Goal: Navigation & Orientation: Find specific page/section

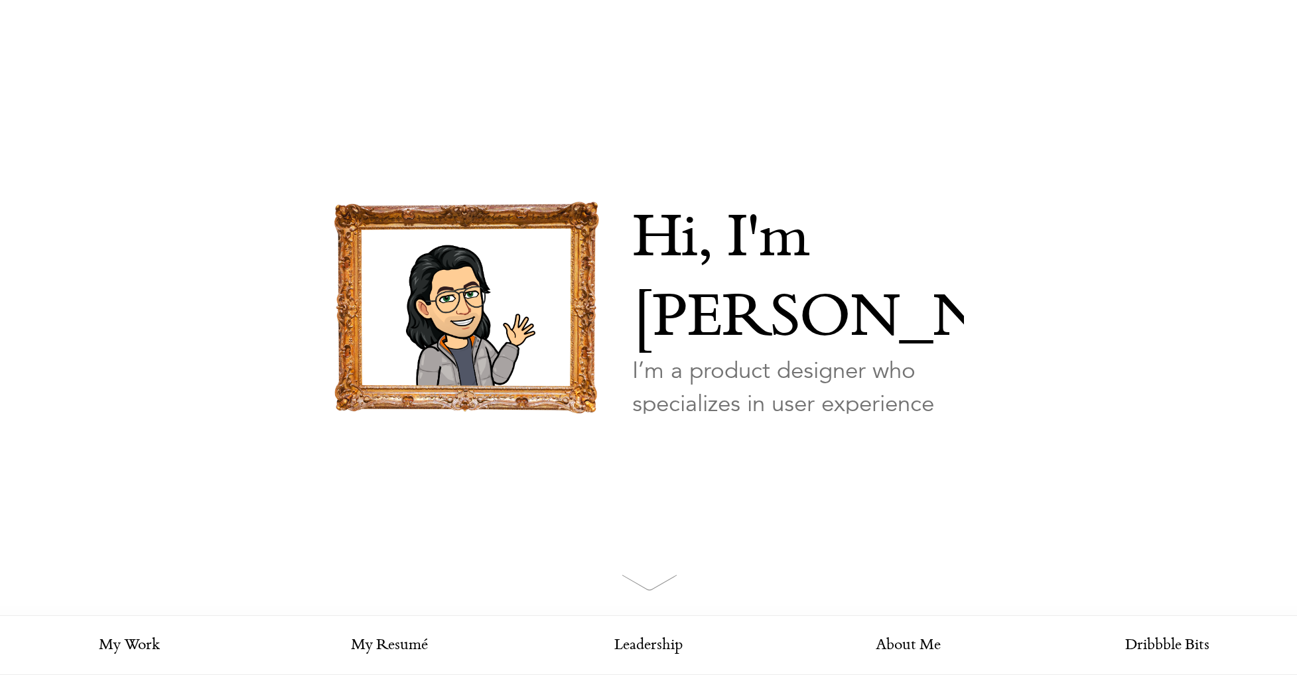
click at [752, 454] on link "Looking for my work?" at bounding box center [696, 477] width 129 height 46
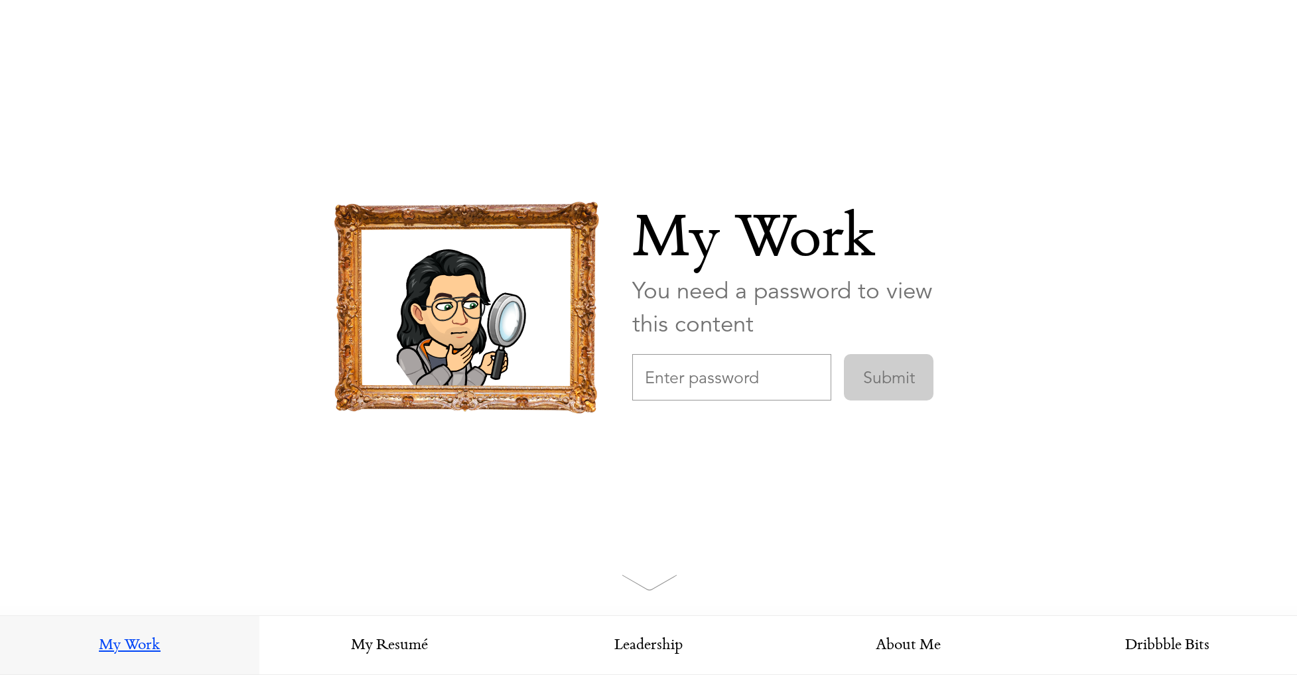
click at [819, 390] on input "text" at bounding box center [731, 377] width 199 height 46
type input "[InsertYourCompanyName]Design"
click at [886, 389] on input "Submit" at bounding box center [889, 377] width 90 height 46
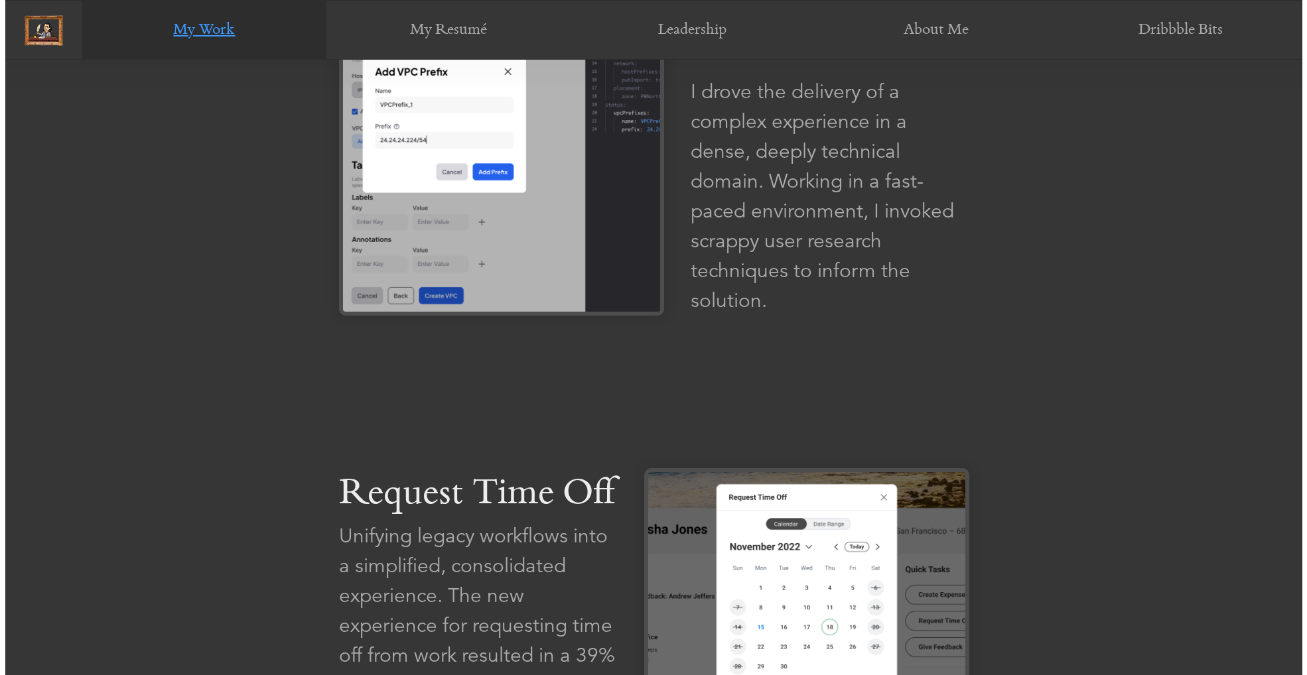
scroll to position [1016, 0]
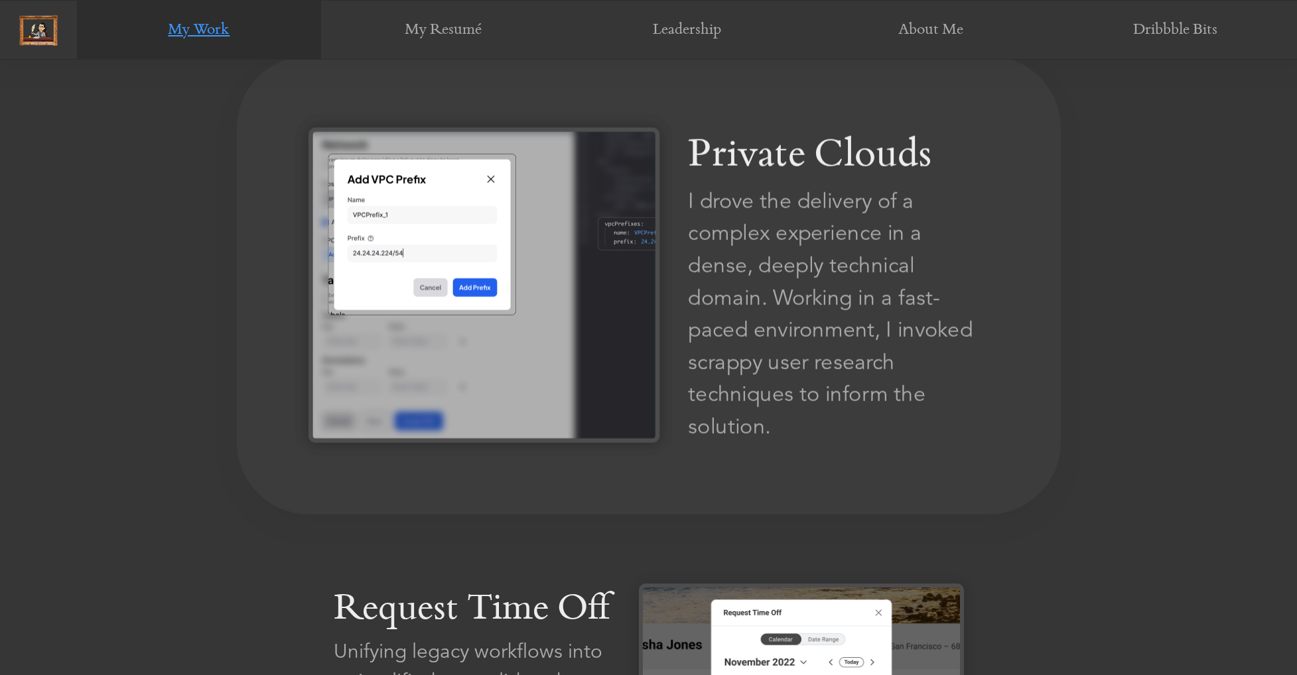
click at [836, 292] on div "I drove the delivery of a complex experience in a dense, deeply technical domai…" at bounding box center [838, 314] width 301 height 258
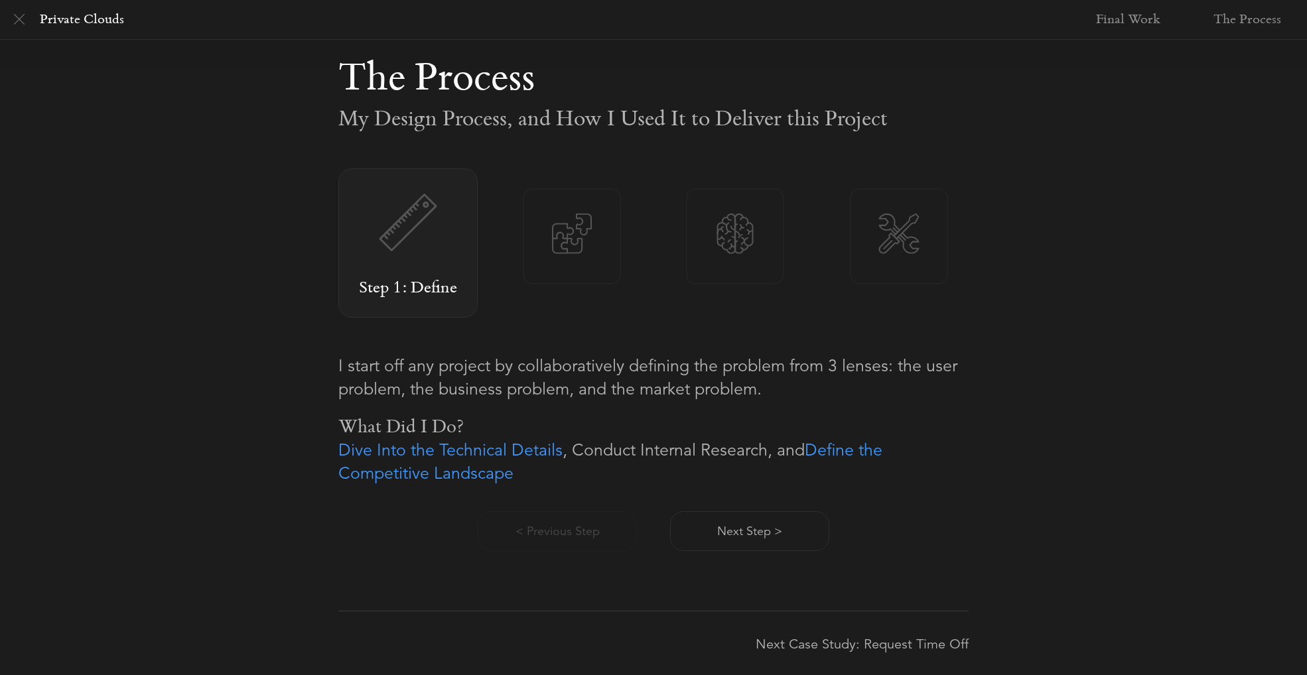
scroll to position [748, 0]
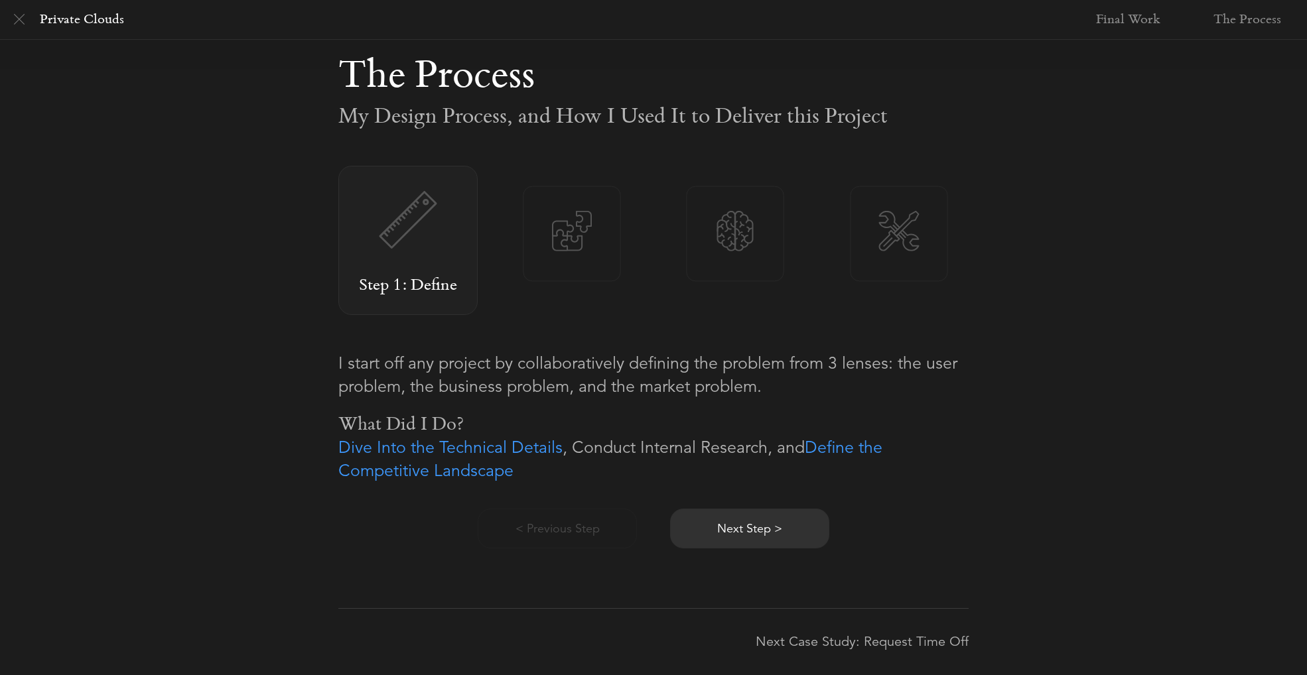
click at [789, 524] on button "Next Step >" at bounding box center [749, 529] width 159 height 40
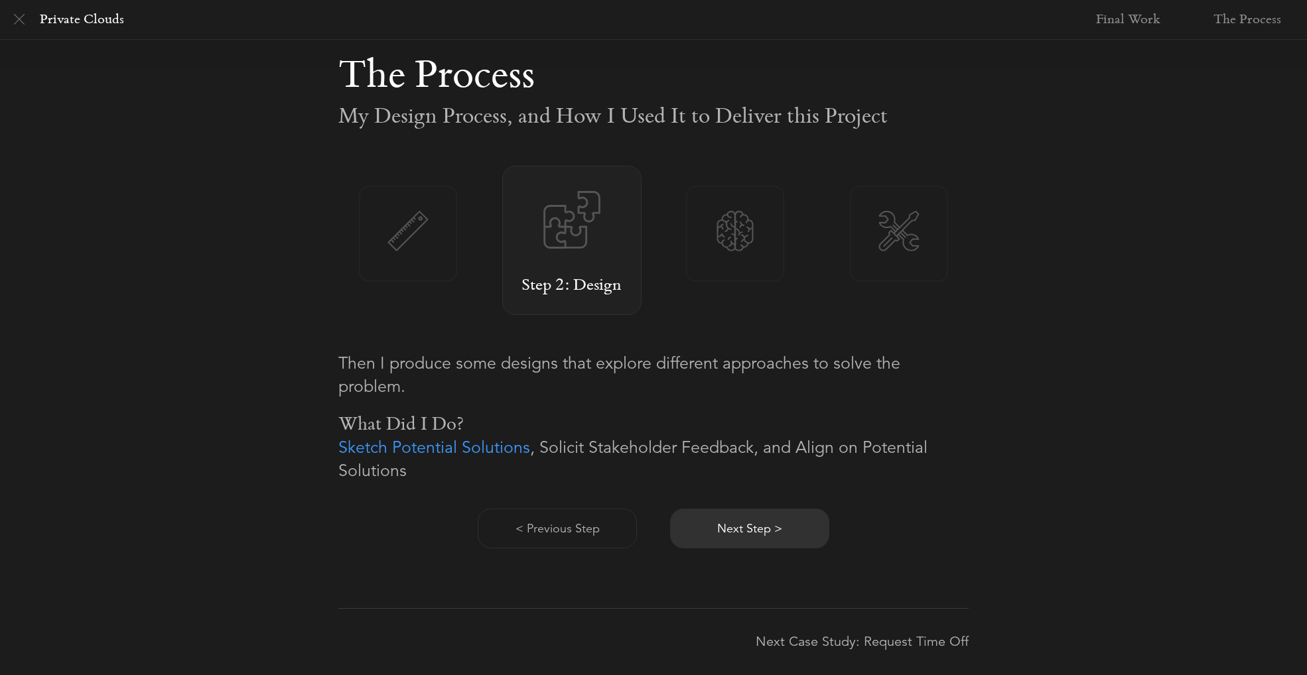
click at [793, 527] on button "Next Step >" at bounding box center [749, 529] width 159 height 40
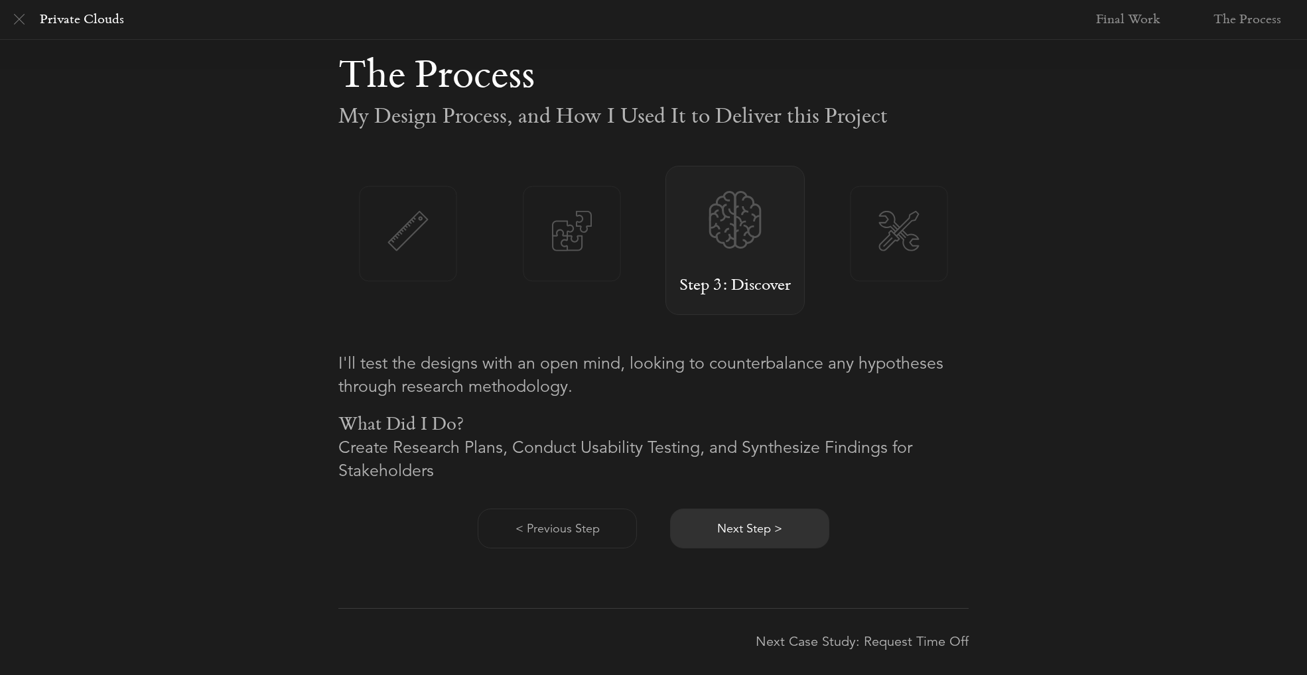
click at [793, 527] on button "Next Step >" at bounding box center [749, 529] width 159 height 40
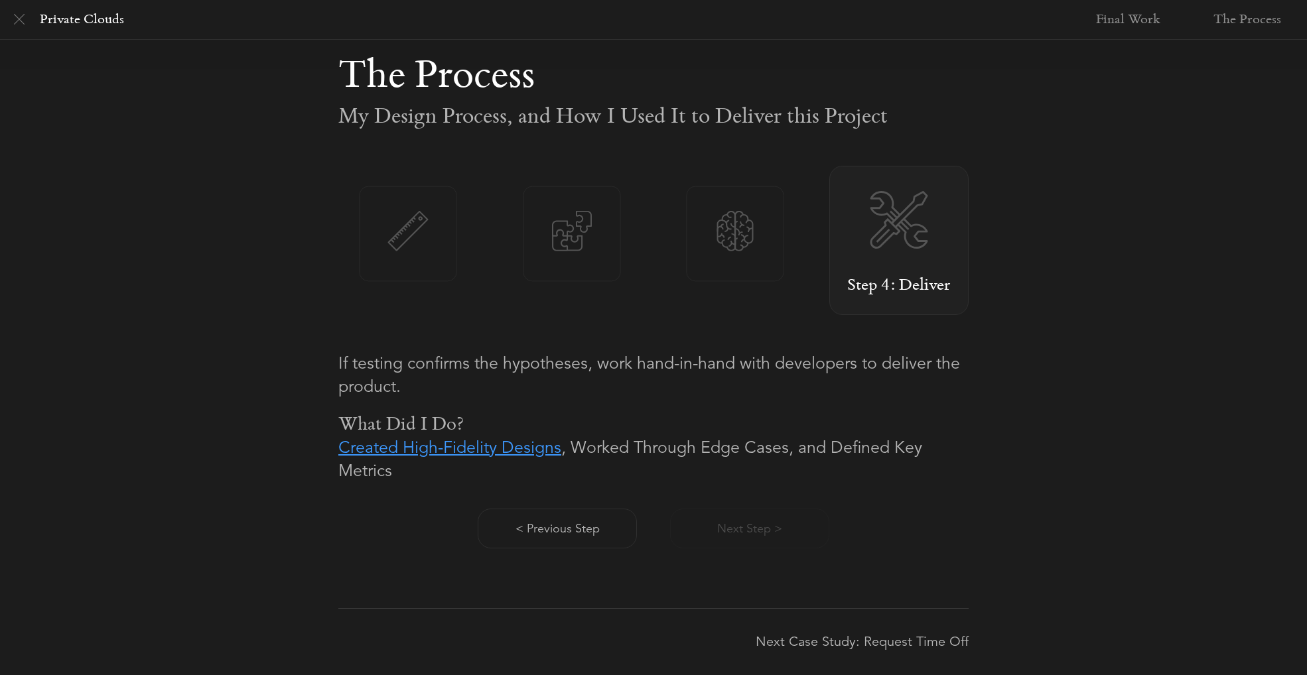
click at [501, 449] on link "Created High-Fidelity Designs" at bounding box center [449, 447] width 223 height 21
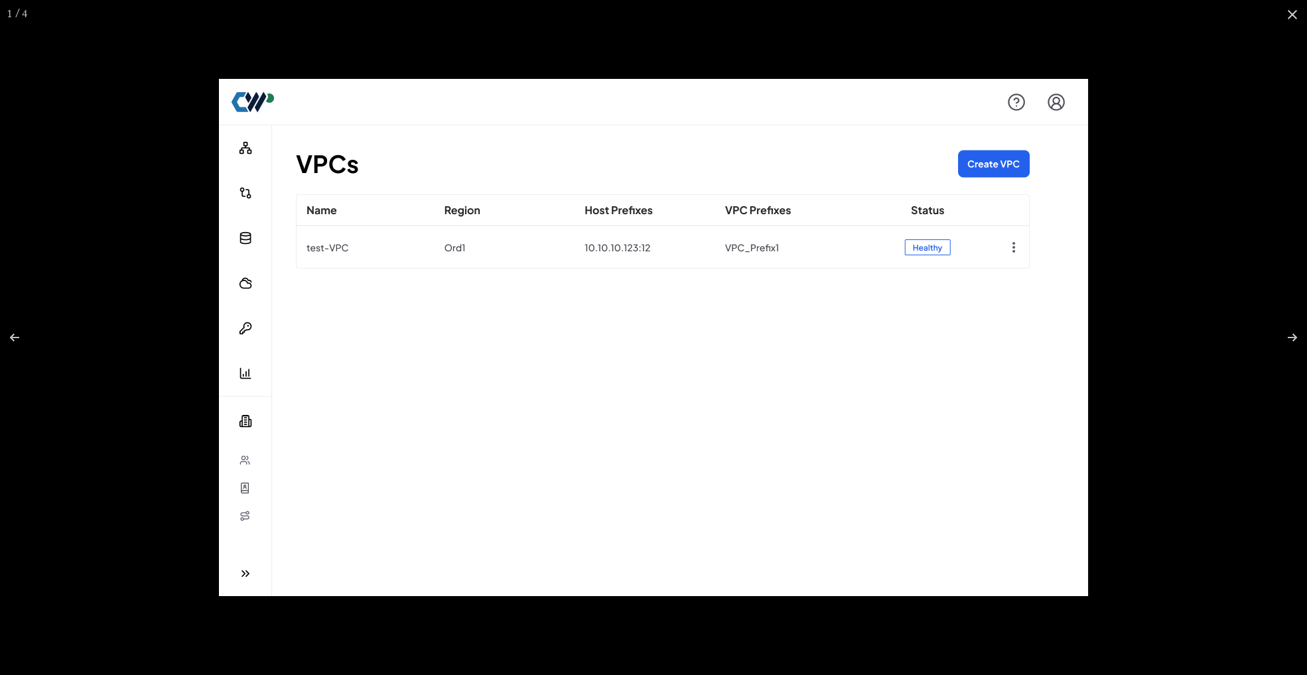
click at [939, 387] on img at bounding box center [653, 337] width 869 height 517
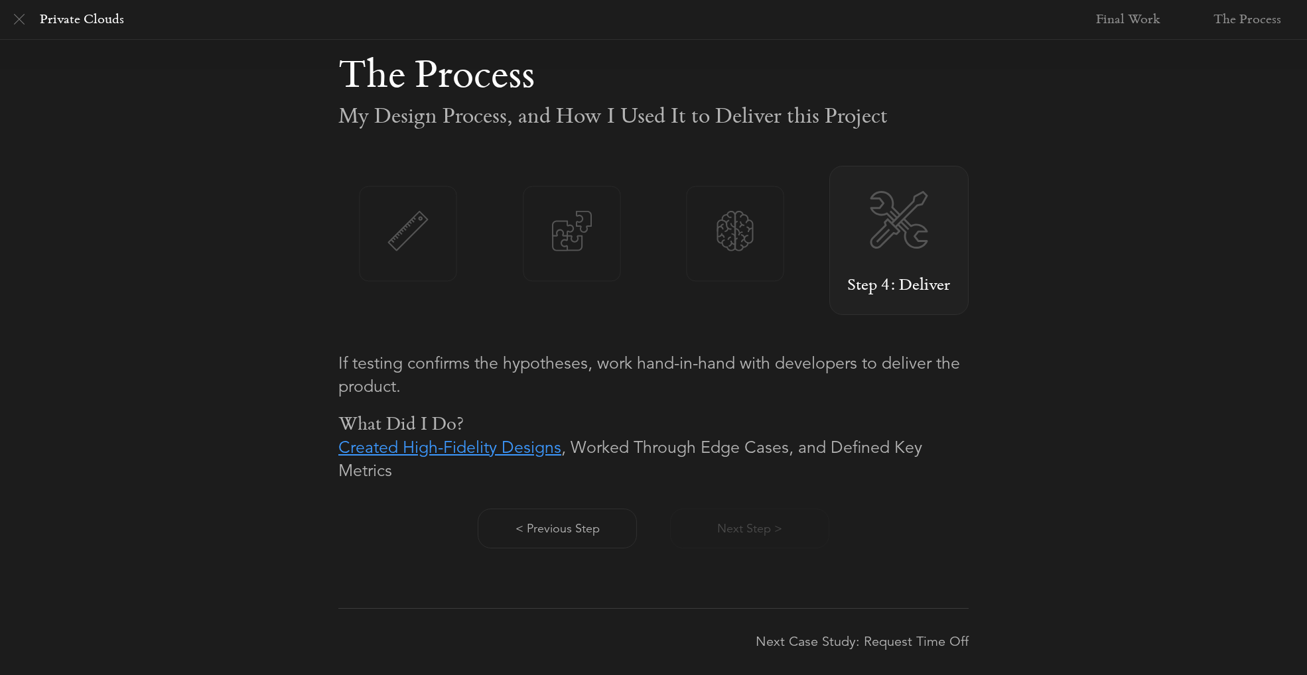
click at [523, 450] on link "Created High-Fidelity Designs" at bounding box center [449, 447] width 223 height 21
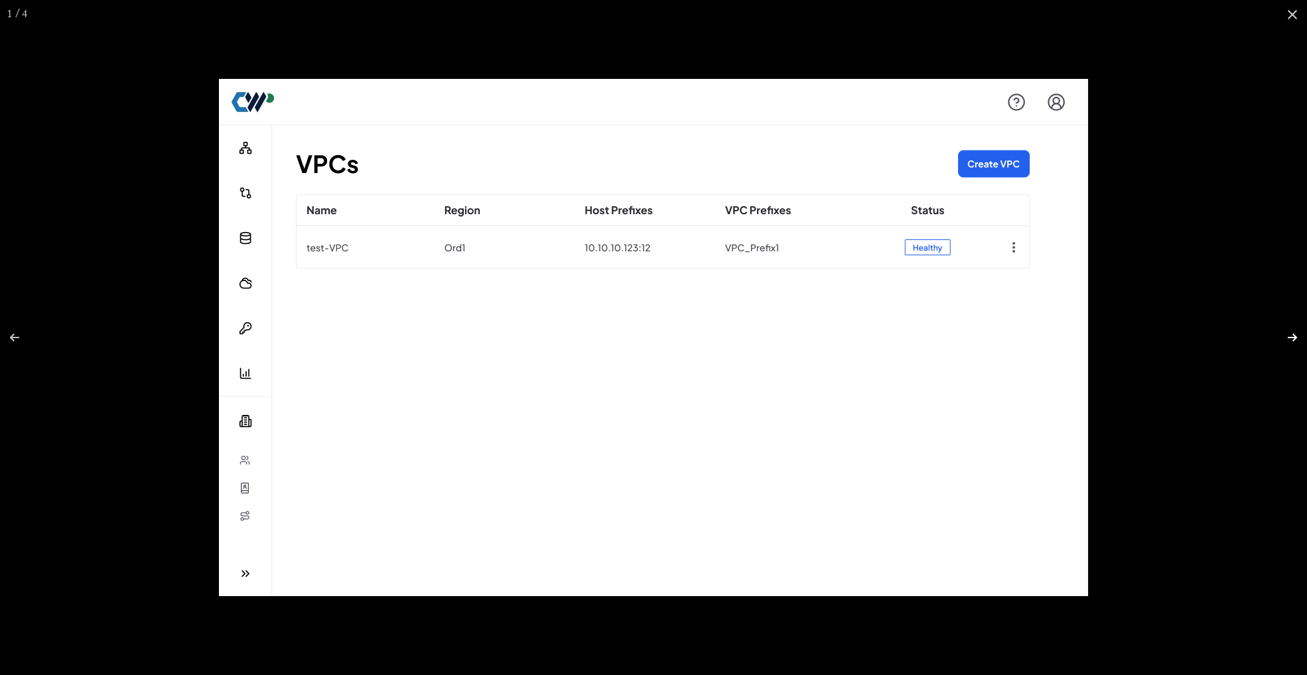
click at [1262, 353] on button at bounding box center [1283, 337] width 46 height 66
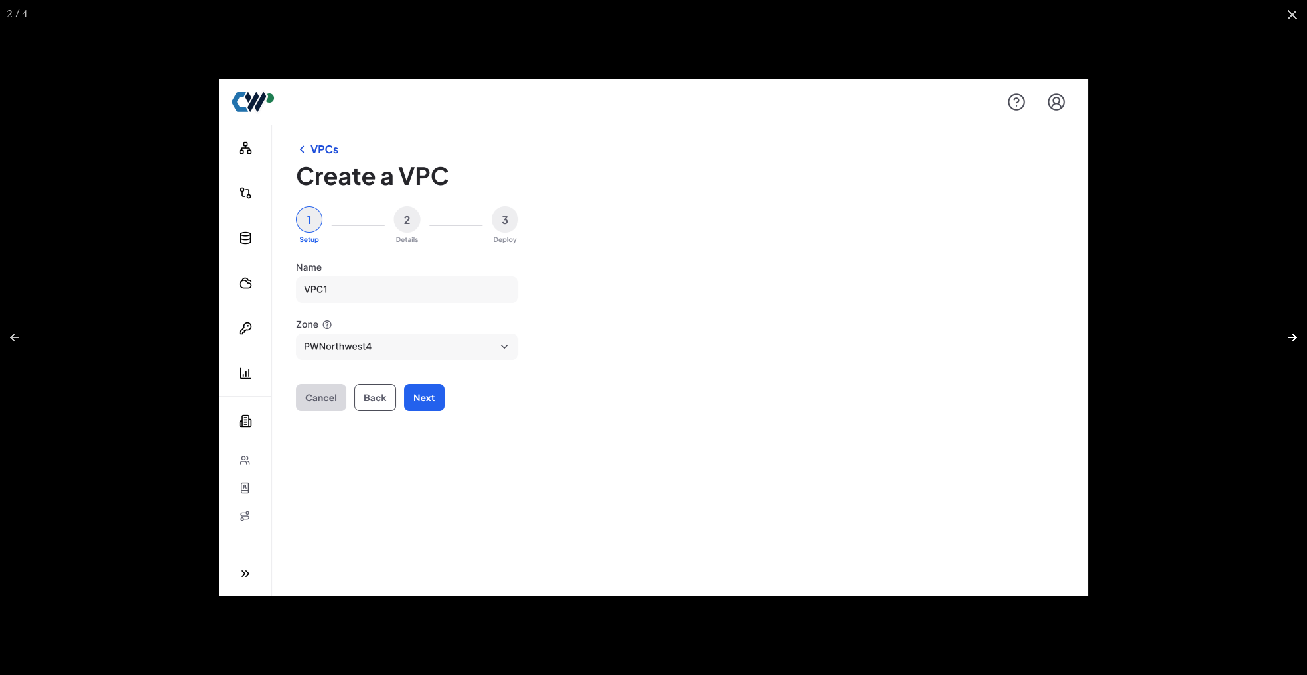
click at [1261, 350] on button at bounding box center [1283, 337] width 46 height 66
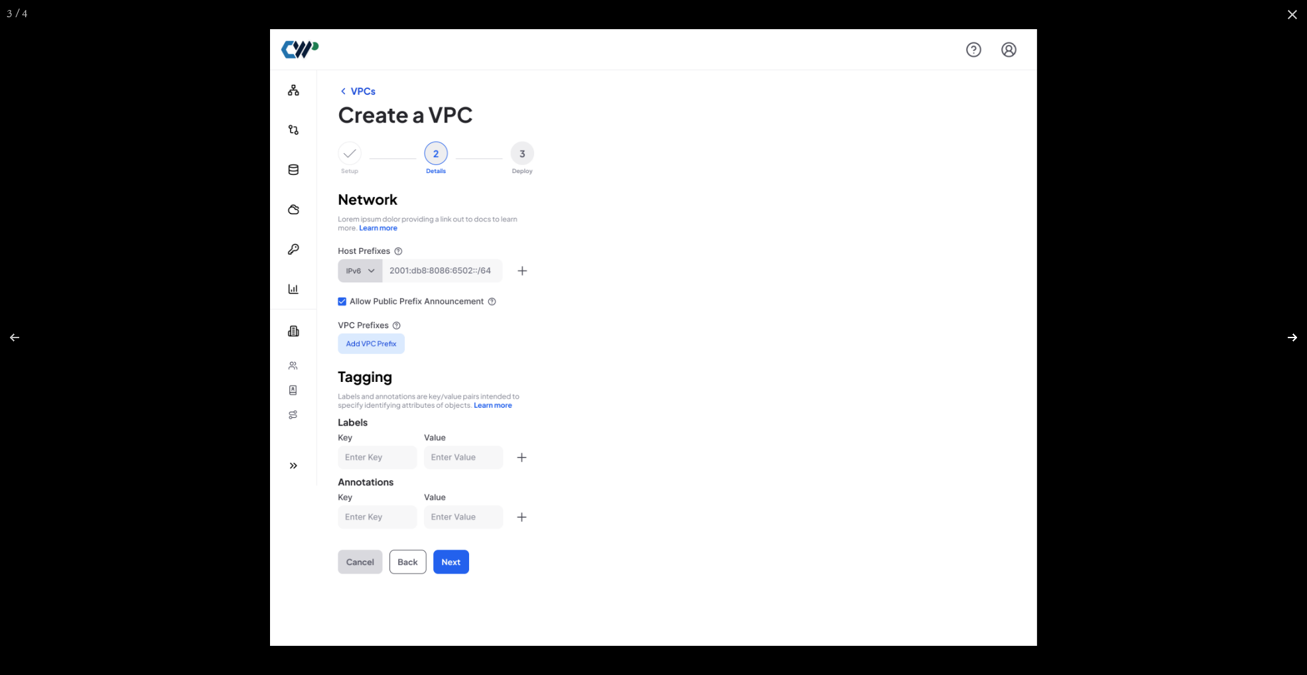
click at [1261, 350] on button at bounding box center [1283, 337] width 46 height 66
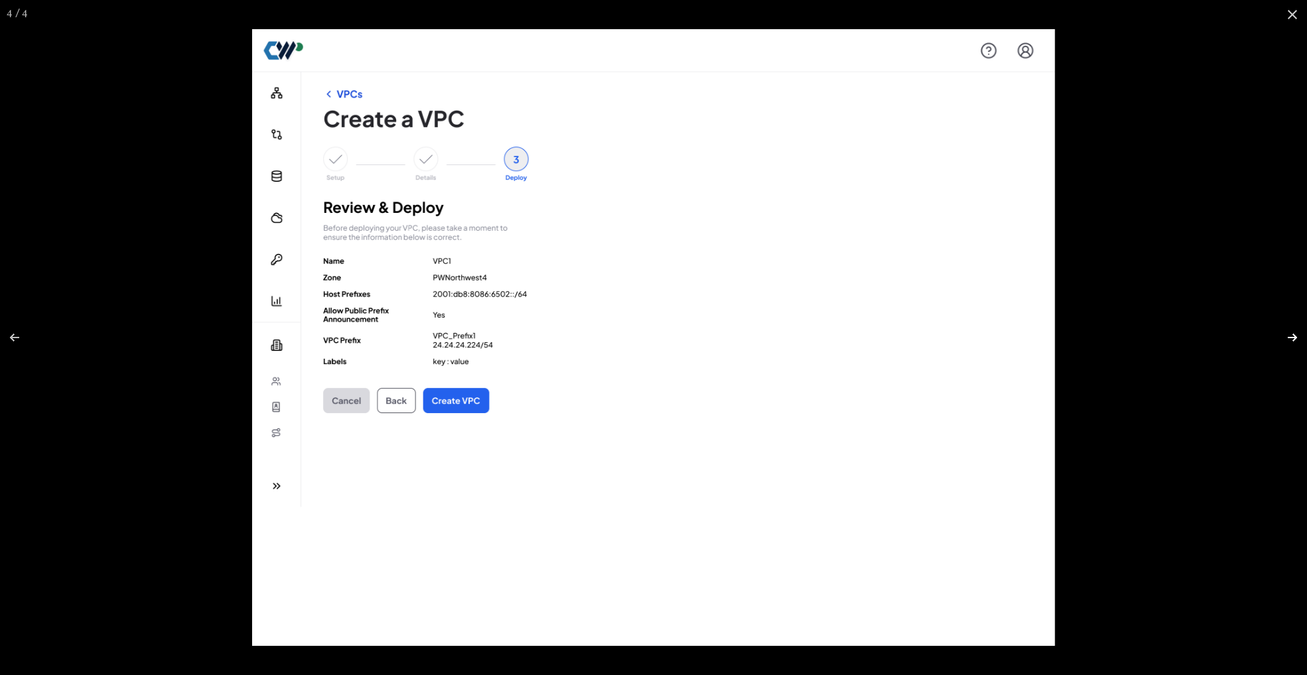
click at [1261, 350] on button at bounding box center [1283, 337] width 46 height 66
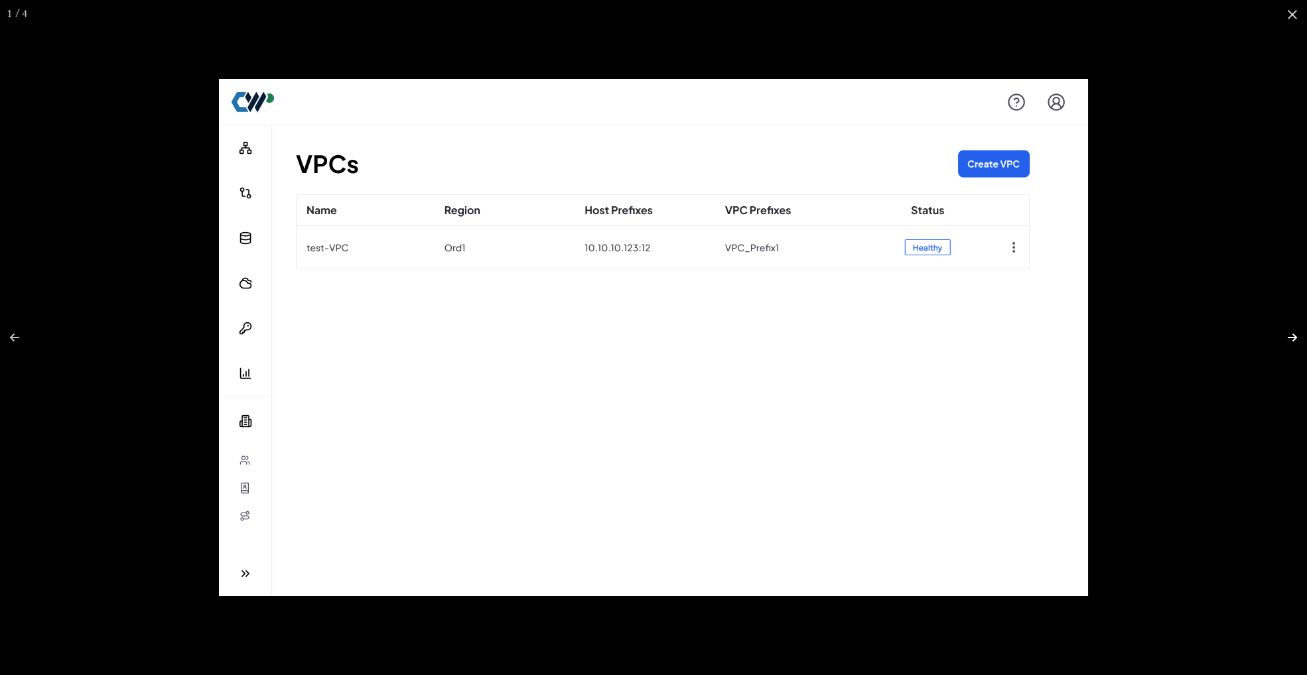
click at [1261, 350] on button at bounding box center [1283, 337] width 46 height 66
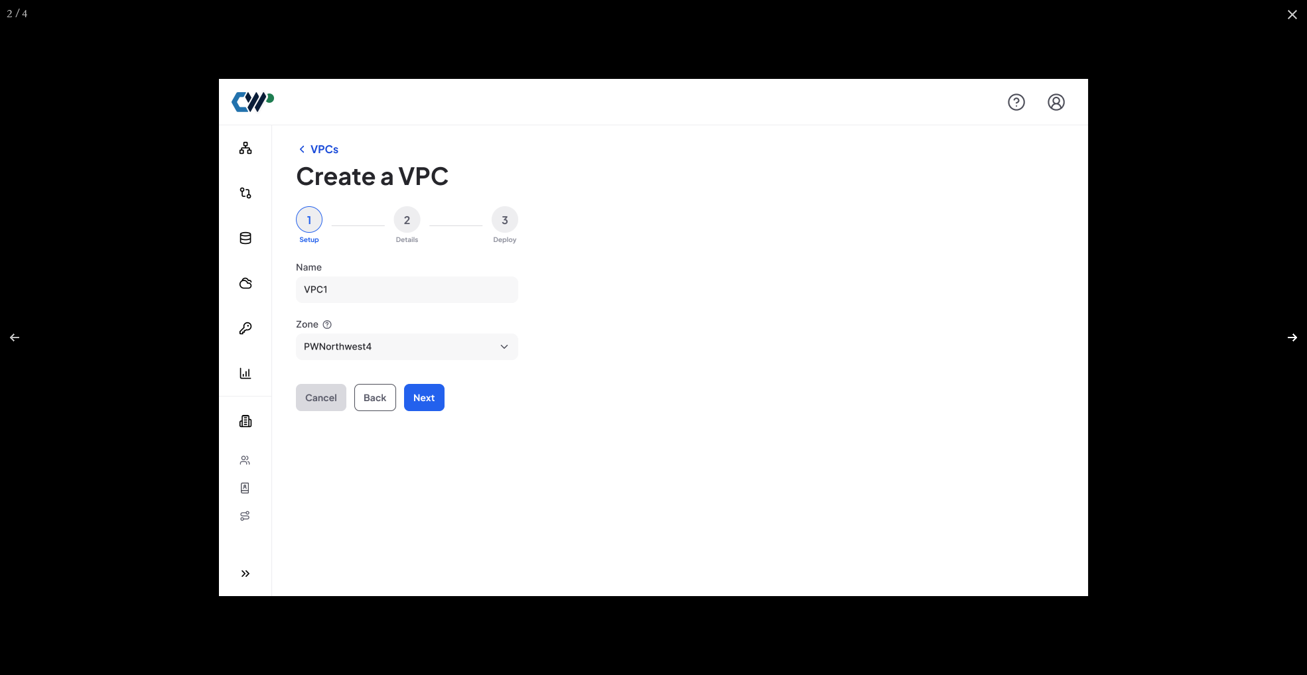
click at [1261, 350] on button at bounding box center [1283, 337] width 46 height 66
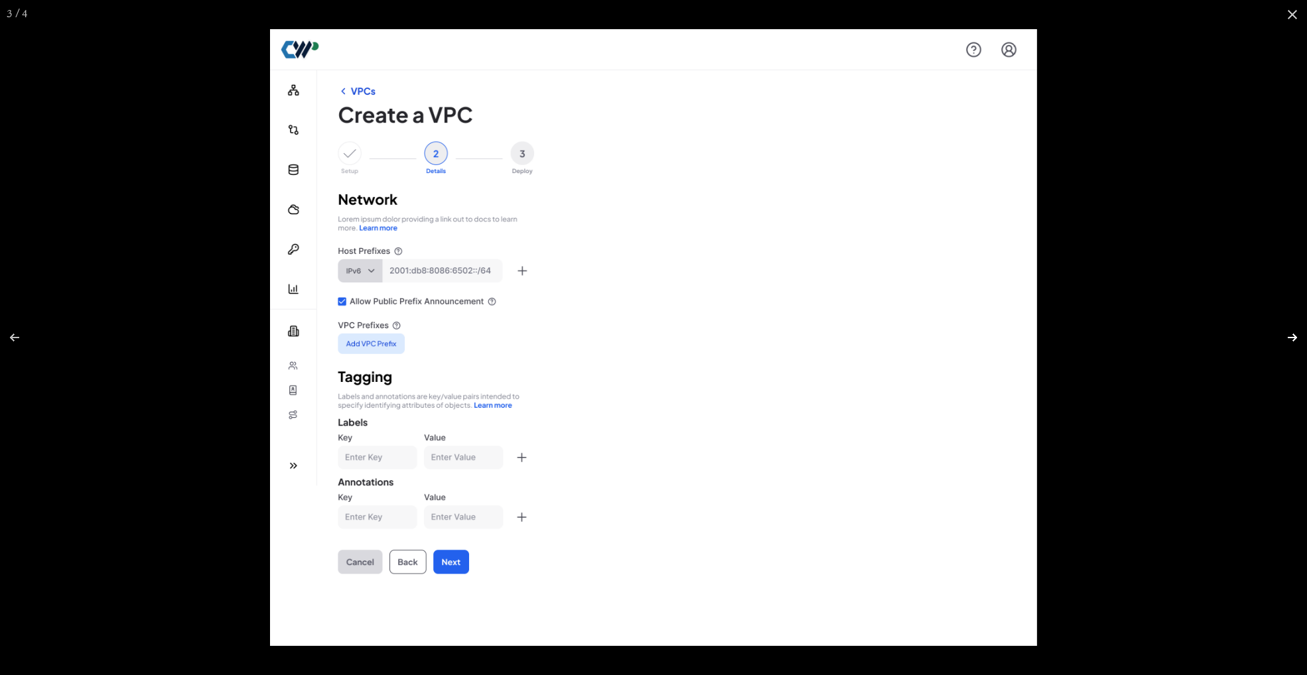
click at [1261, 350] on button at bounding box center [1283, 337] width 46 height 66
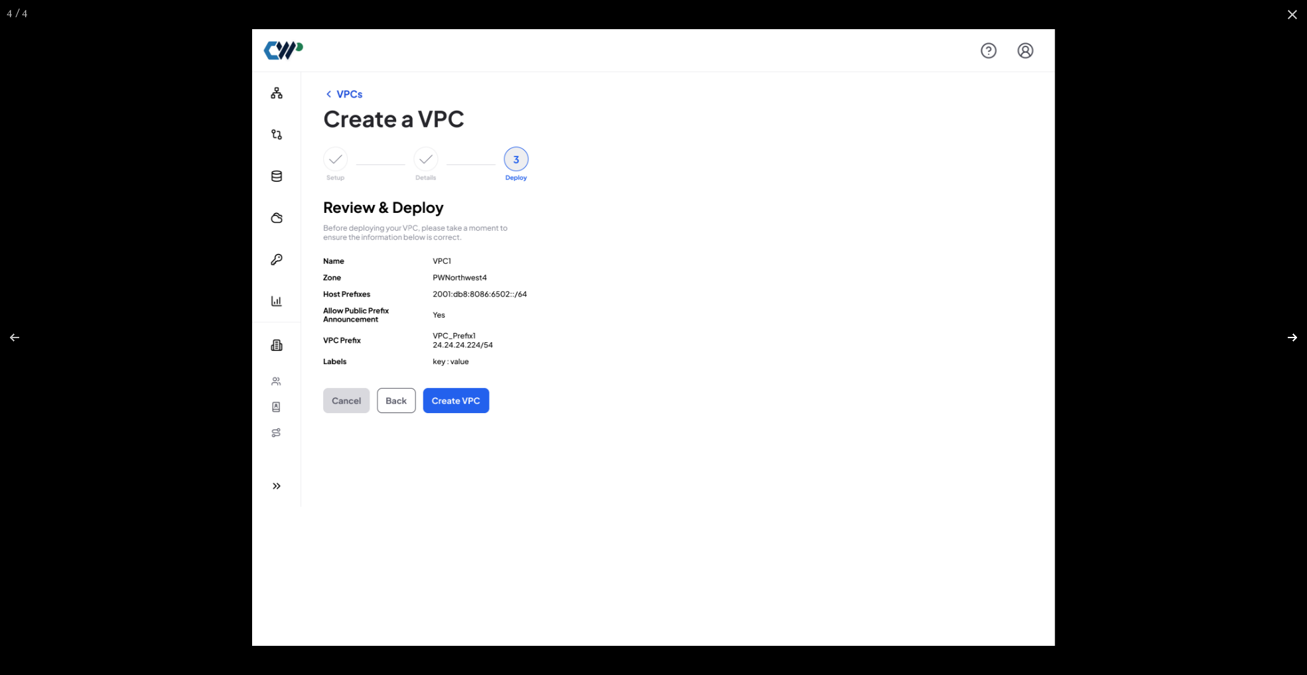
click at [1261, 350] on button at bounding box center [1283, 337] width 46 height 66
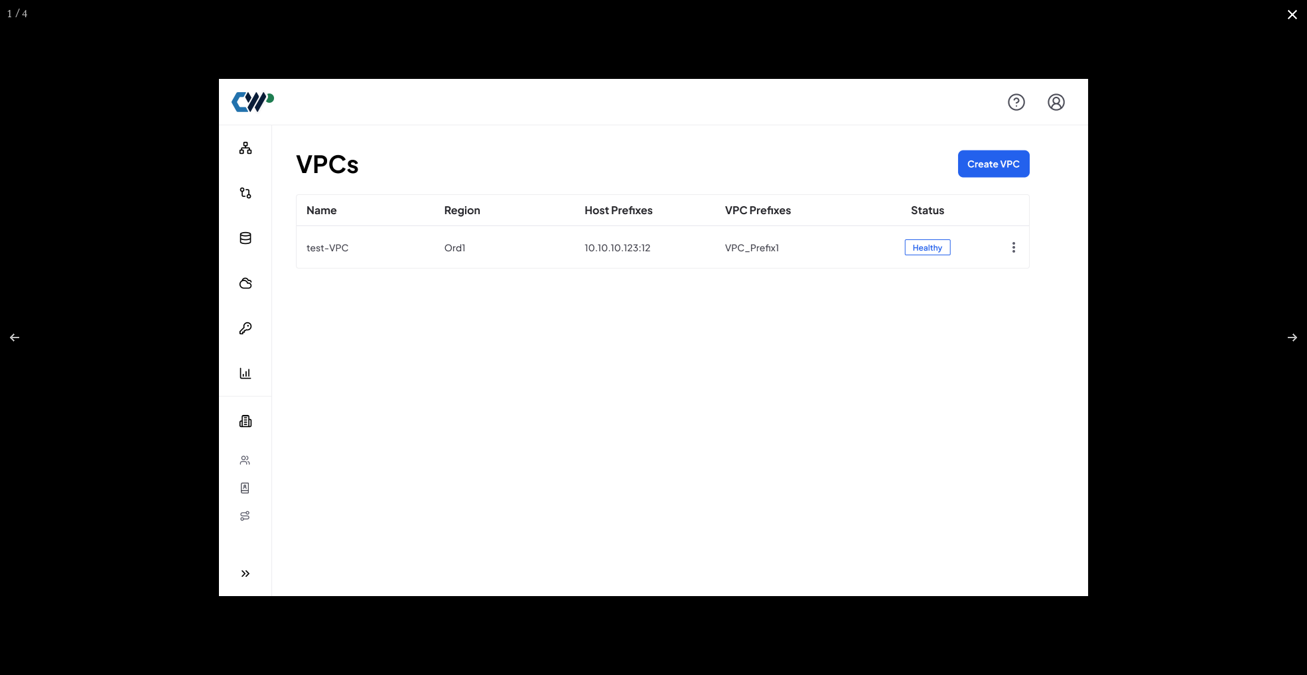
click at [1289, 13] on button at bounding box center [1291, 14] width 29 height 29
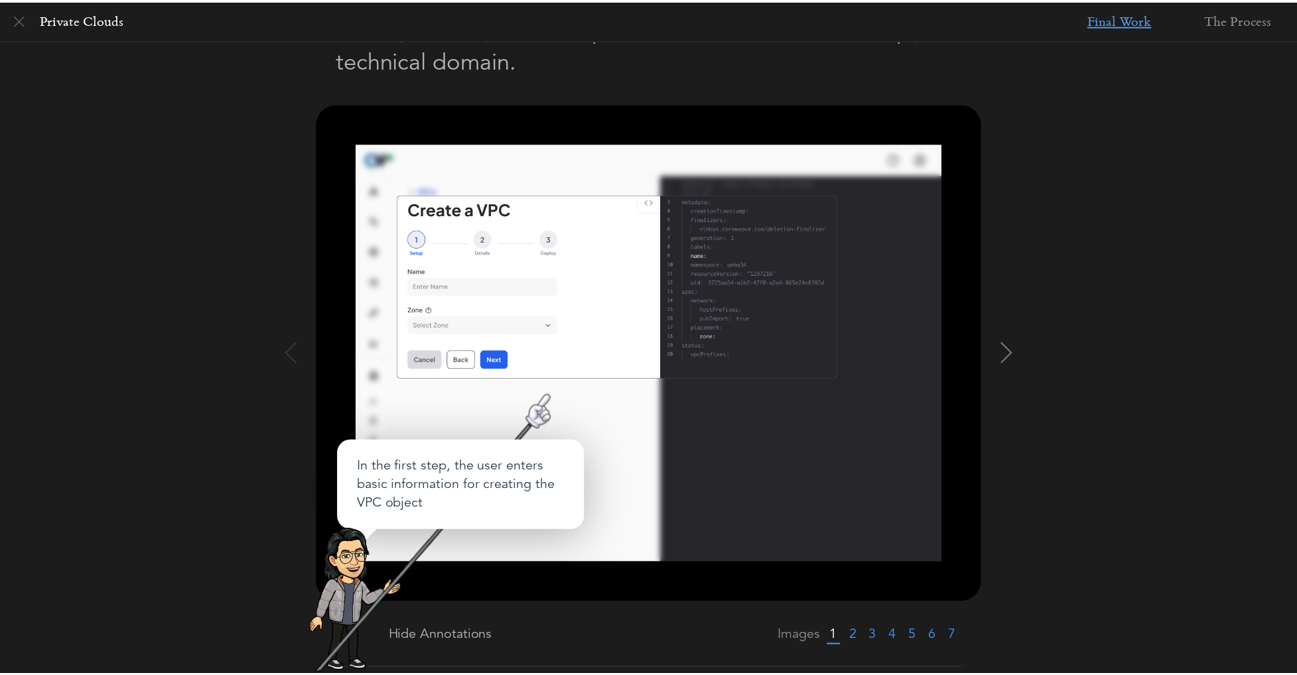
scroll to position [0, 0]
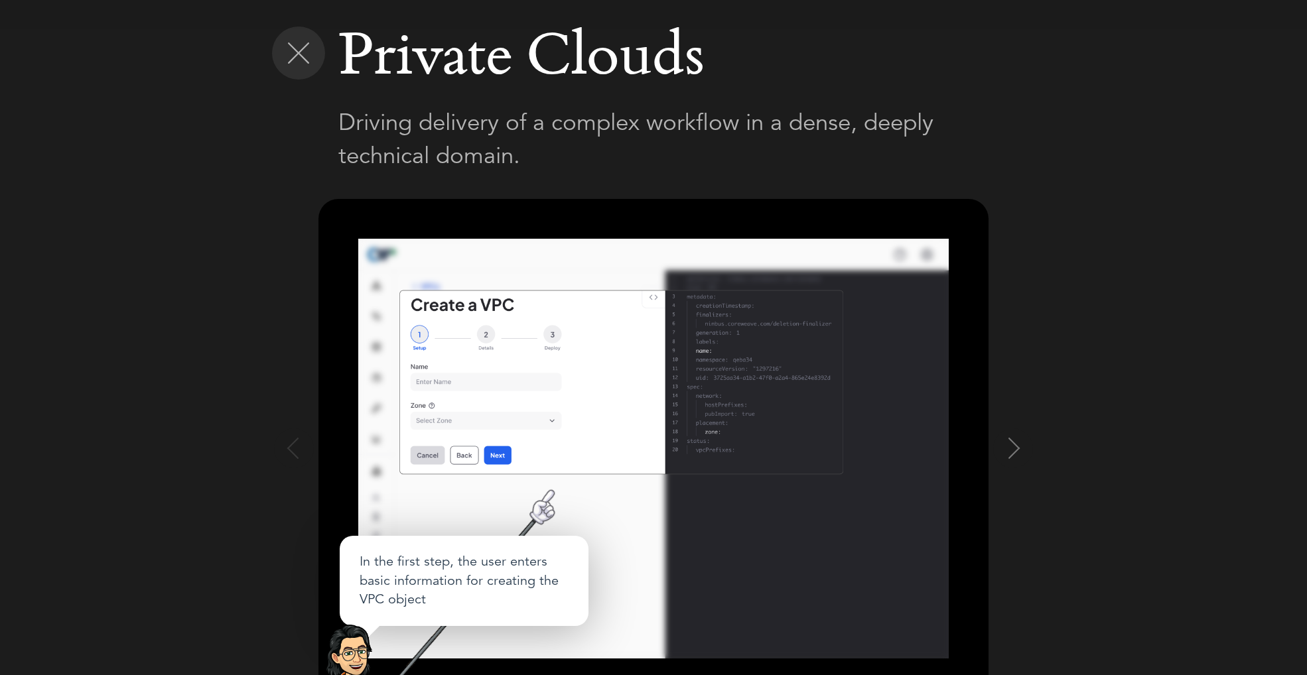
click at [288, 50] on img at bounding box center [298, 52] width 21 height 21
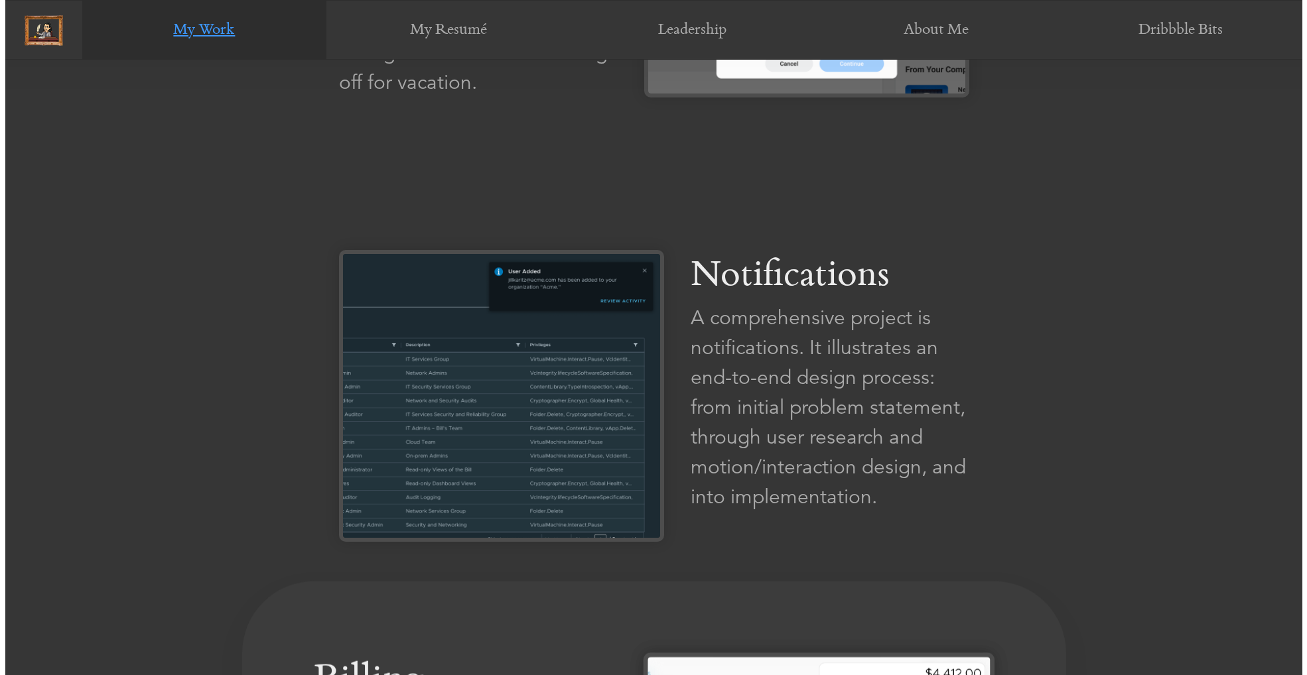
scroll to position [1671, 0]
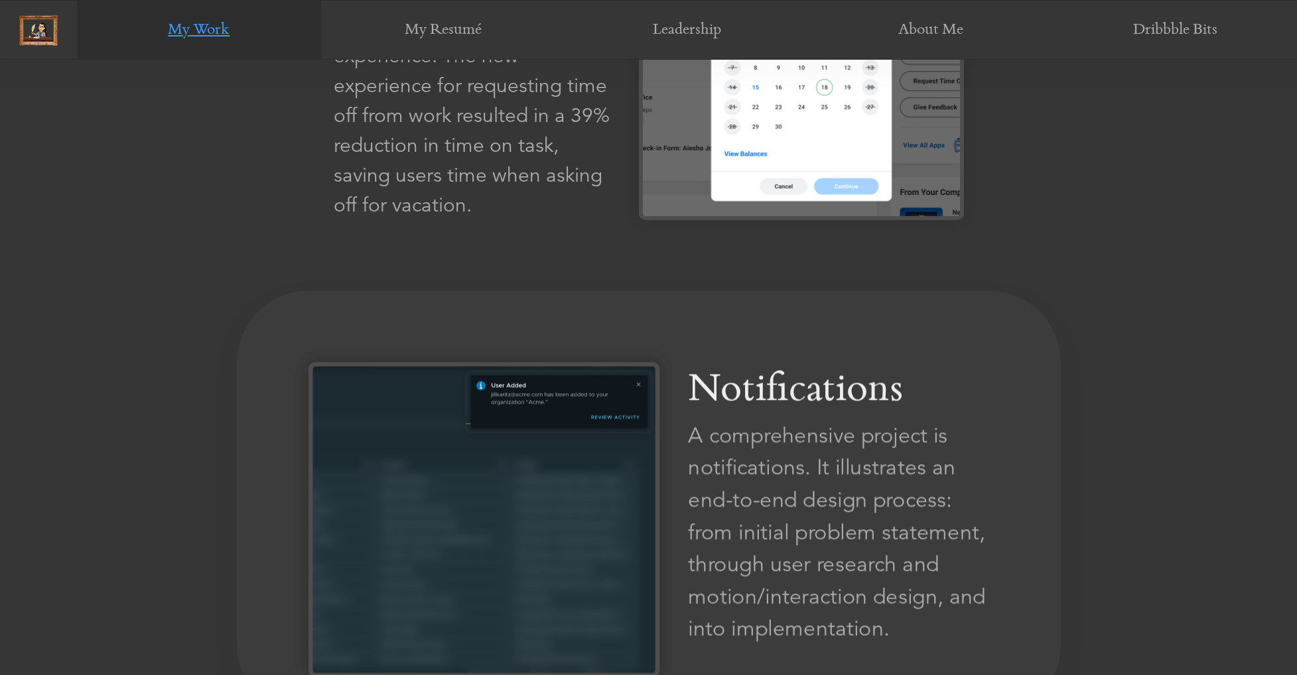
click at [726, 429] on div "A comprehensive project is notifications. It illustrates an end-to-end design p…" at bounding box center [838, 531] width 301 height 225
